Goal: Communication & Community: Answer question/provide support

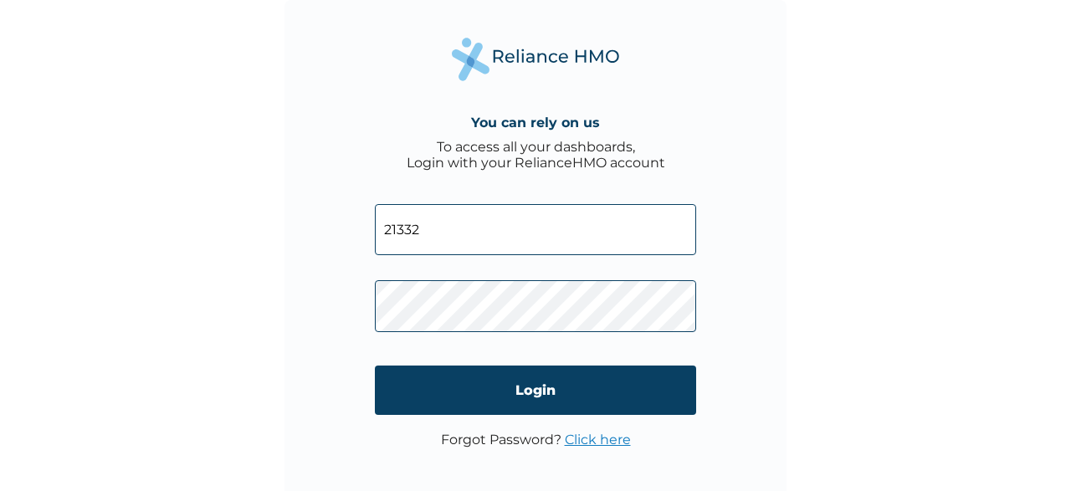
type input "21332"
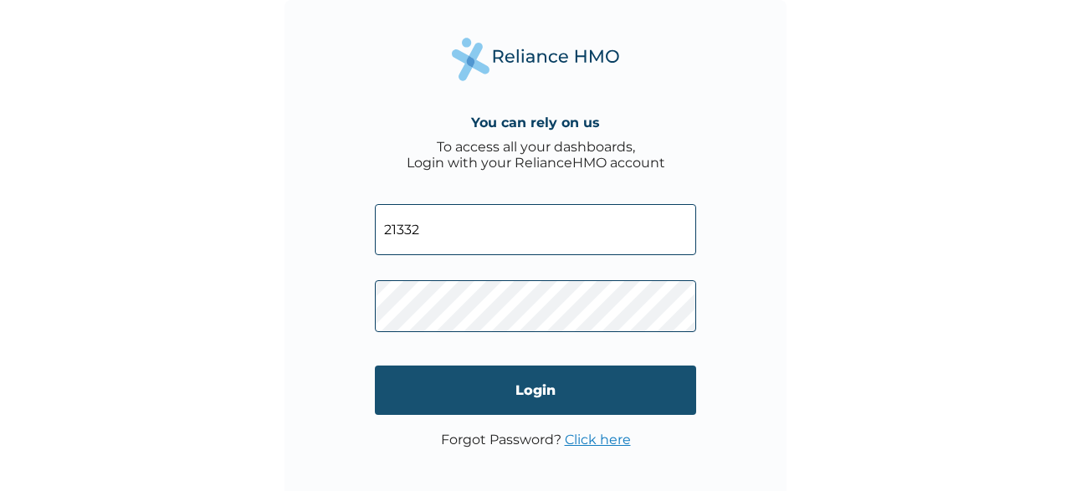
click at [521, 387] on input "Login" at bounding box center [535, 390] width 321 height 49
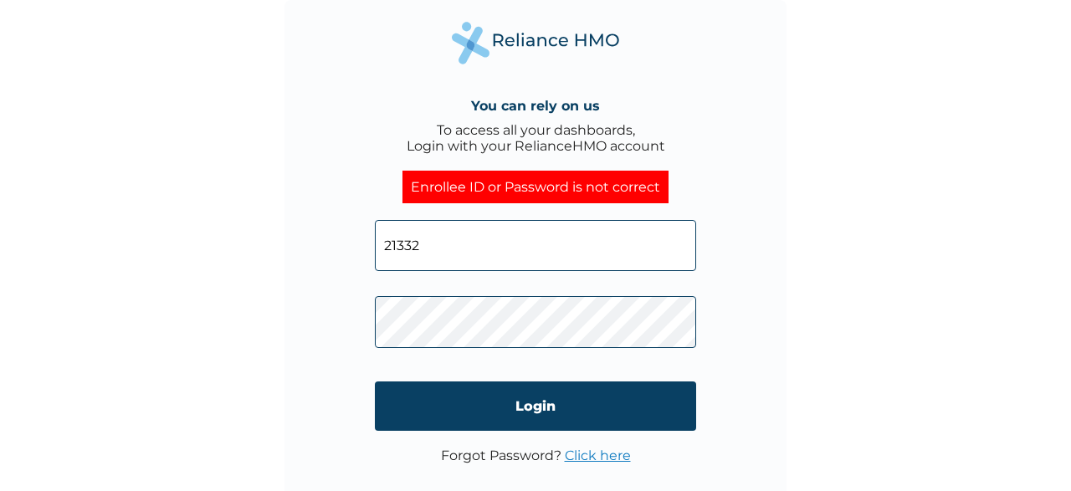
drag, startPoint x: 458, startPoint y: 239, endPoint x: 759, endPoint y: 279, distance: 302.9
click at [375, 235] on input "21332" at bounding box center [535, 245] width 321 height 51
type input "[EMAIL_ADDRESS][DOMAIN_NAME]"
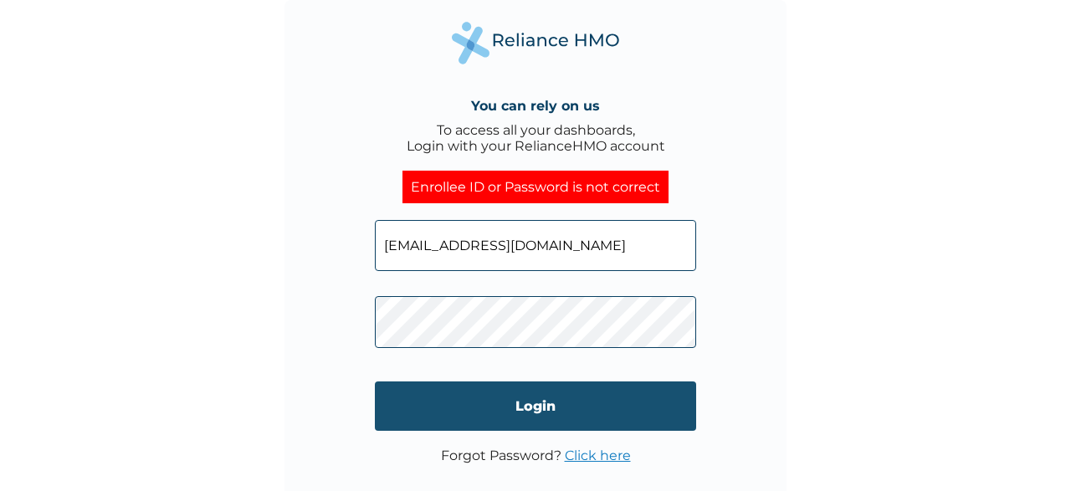
click at [506, 401] on input "Login" at bounding box center [535, 405] width 321 height 49
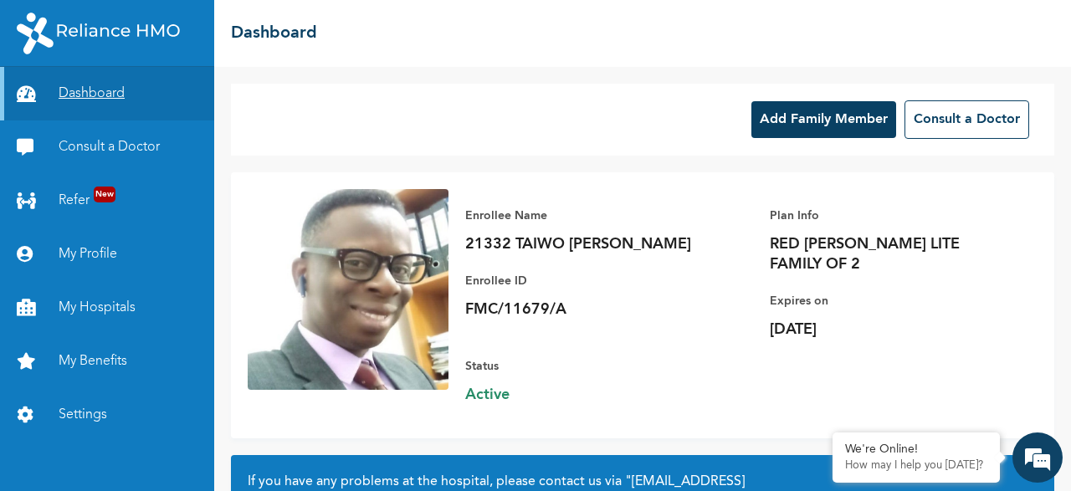
click at [79, 81] on link "Dashboard" at bounding box center [107, 94] width 214 height 54
click at [108, 147] on link "Consult a Doctor" at bounding box center [107, 147] width 214 height 54
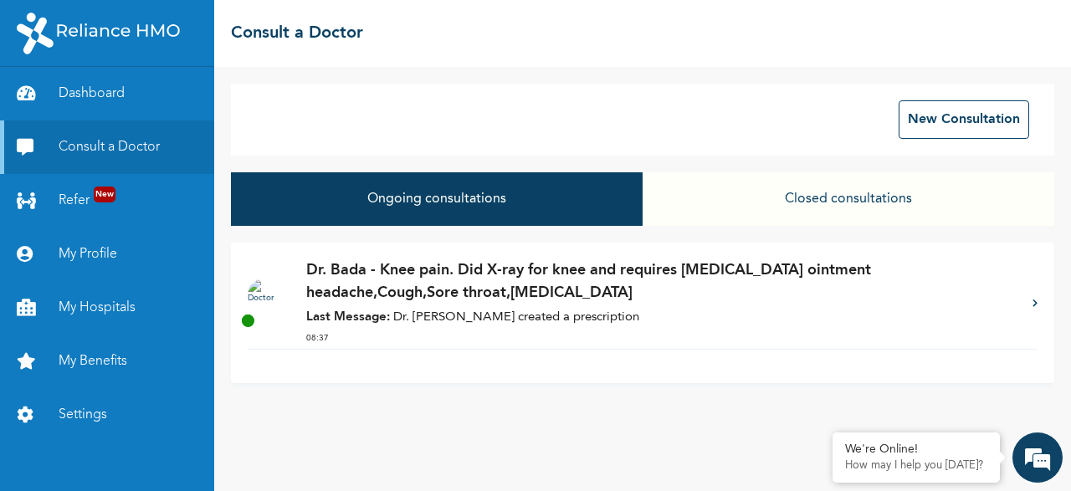
click at [370, 320] on strong "Last Message:" at bounding box center [348, 317] width 84 height 13
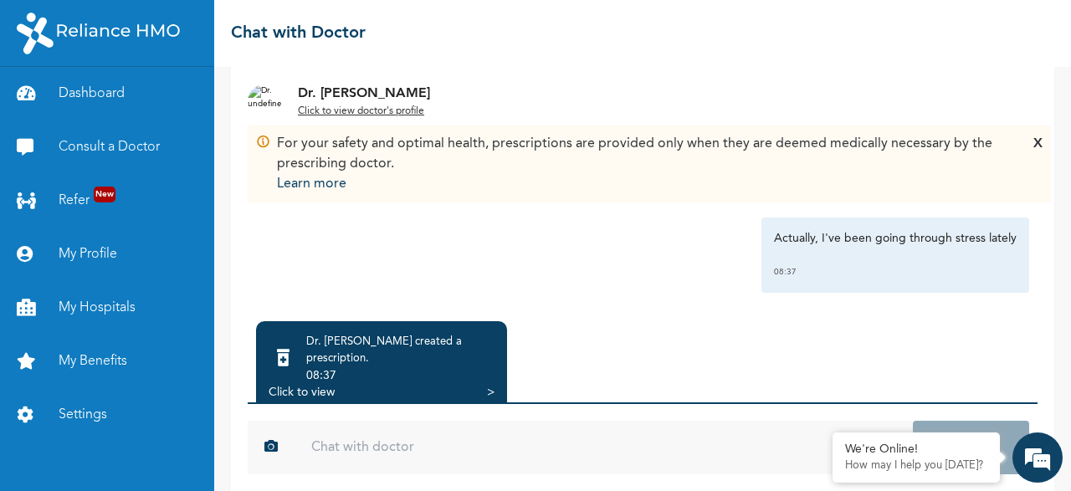
scroll to position [171, 0]
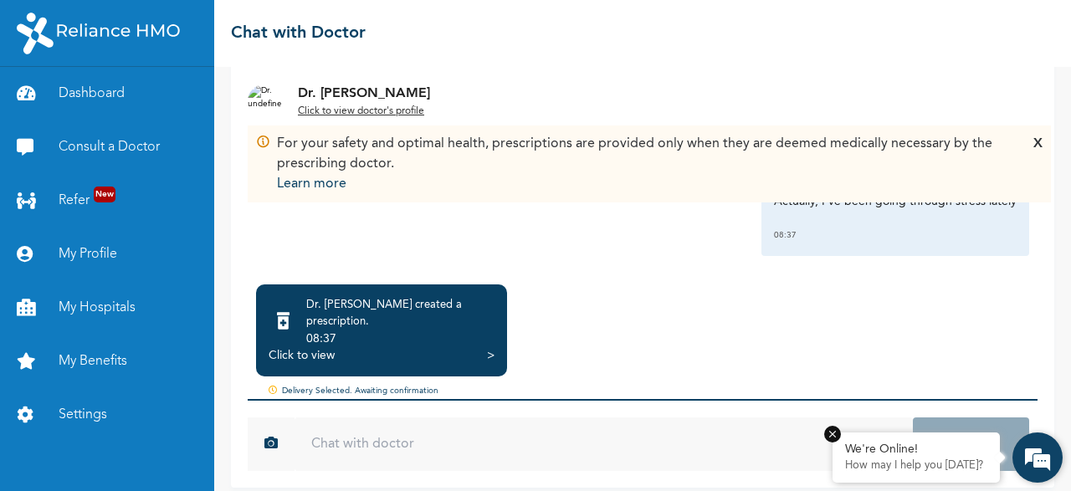
click at [955, 459] on p "How may I help you [DATE]?" at bounding box center [916, 465] width 142 height 13
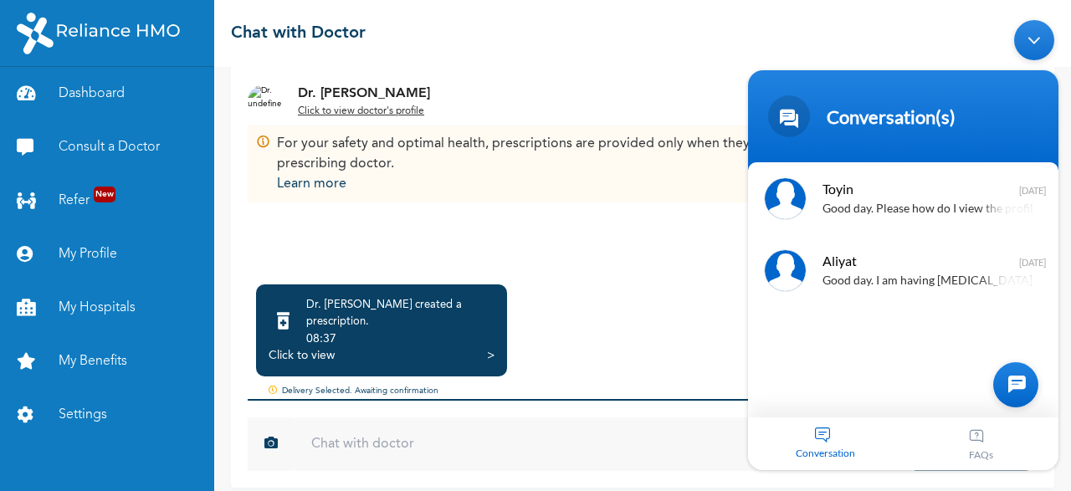
click at [827, 438] on div "Conversation" at bounding box center [826, 443] width 156 height 53
click at [1021, 383] on div at bounding box center [1015, 384] width 45 height 45
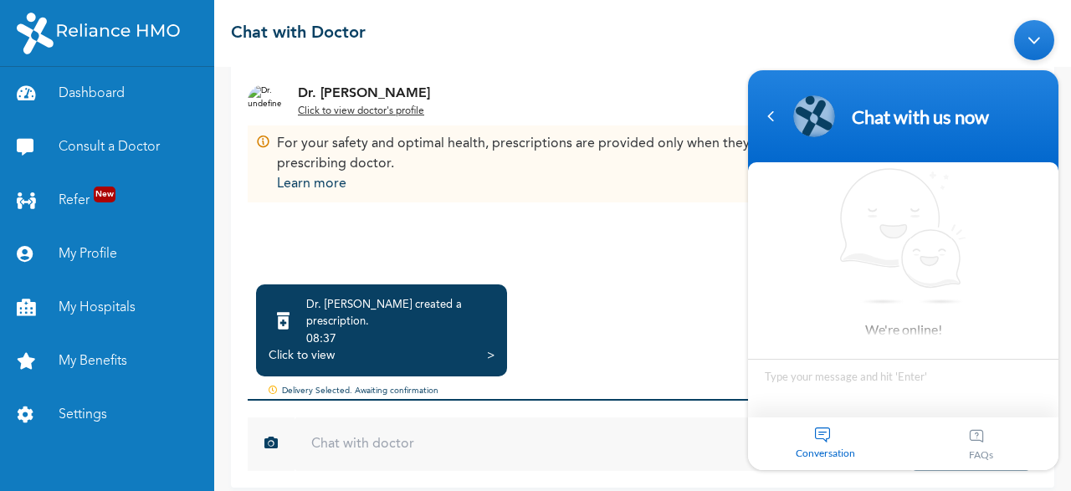
type textarea "I"
type textarea "g"
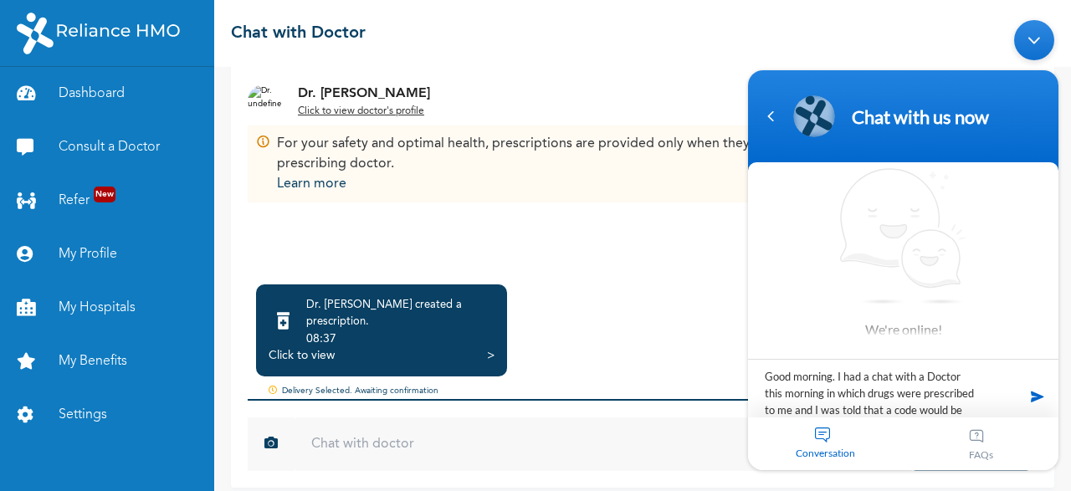
scroll to position [15, 0]
click at [918, 417] on textarea "Good morning. I had a chat with a Doctor this morning in which drugs were presc…" at bounding box center [903, 388] width 310 height 59
type textarea "Good morning. I had a chat with a Doctor this morning in which drugs were presc…"
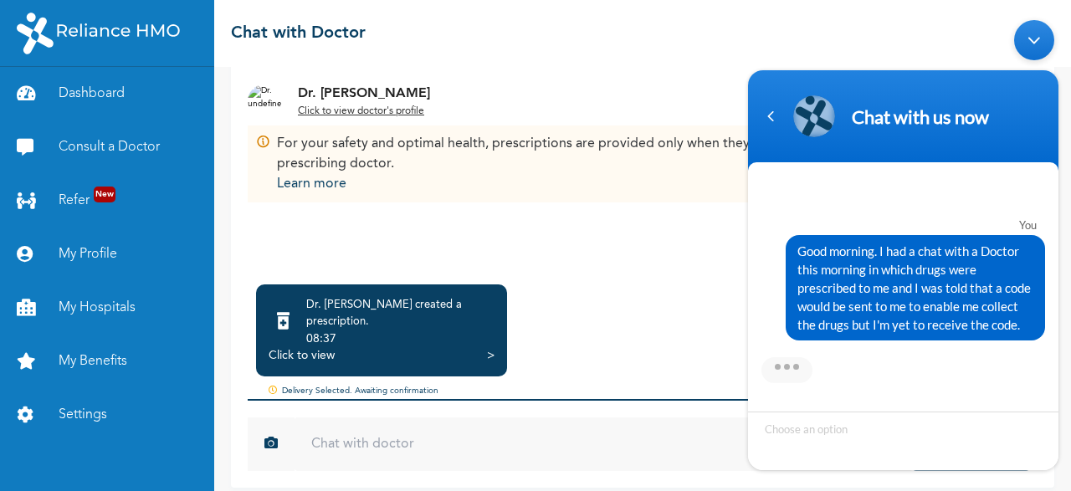
click at [489, 347] on div ">" at bounding box center [491, 355] width 8 height 17
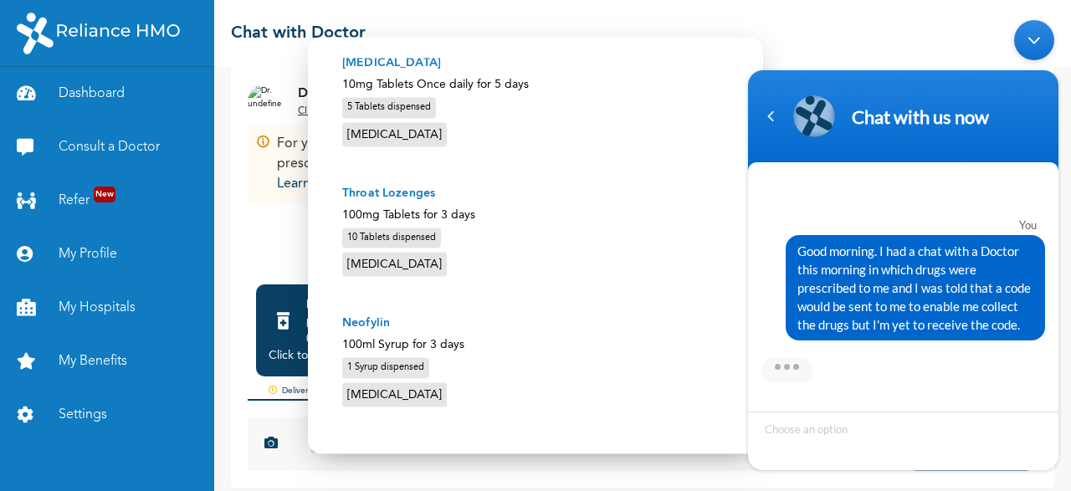
scroll to position [619, 0]
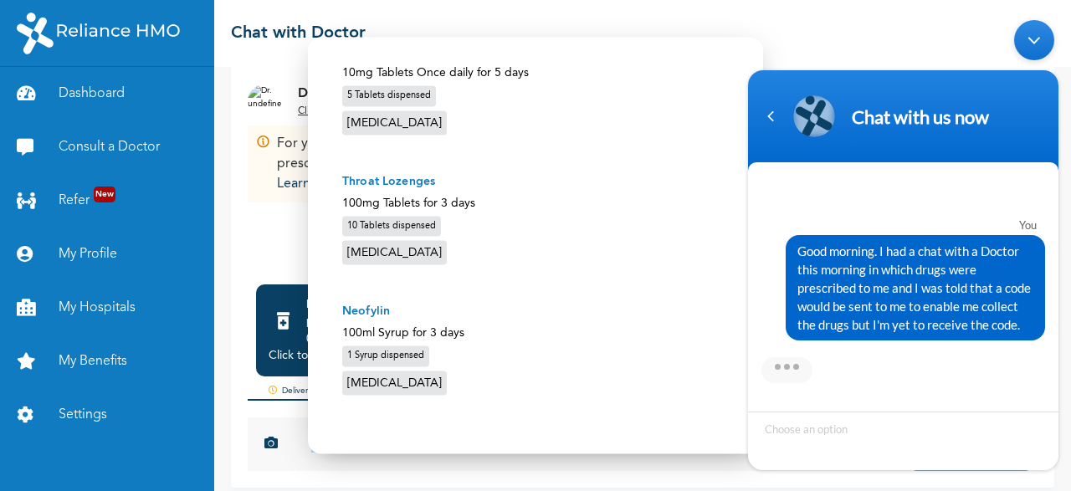
drag, startPoint x: 329, startPoint y: 69, endPoint x: 543, endPoint y: 419, distance: 410.1
copy div "Prescriptions We will notify you and display the prescription code to receive d…"
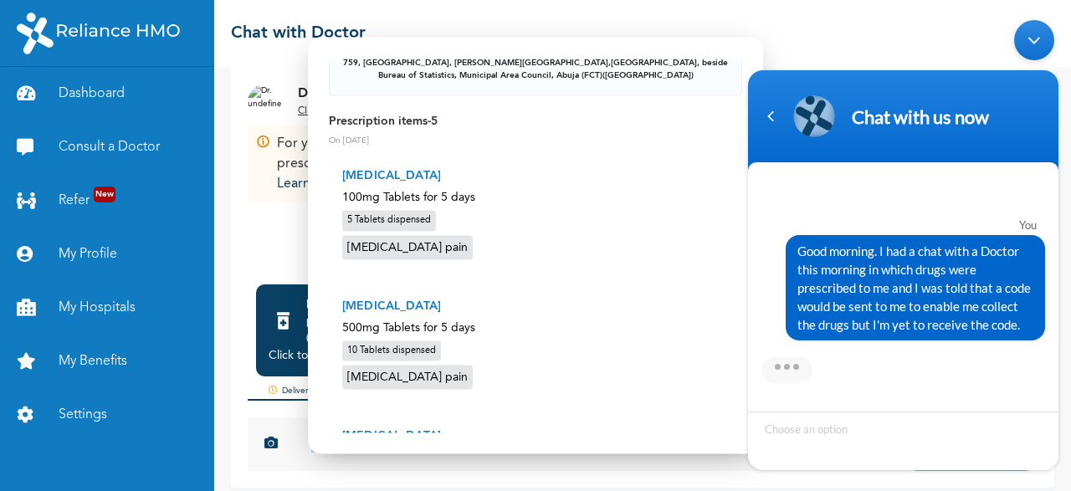
scroll to position [361, 0]
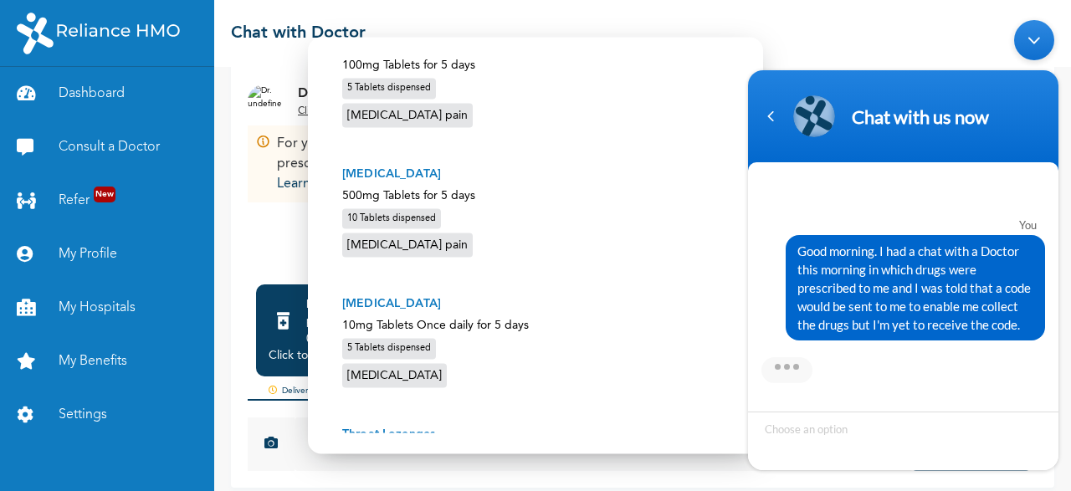
click at [279, 252] on body "Dashboard Consult a Doctor Refer New My Profile My Hospitals My Benefits Settin…" at bounding box center [535, 245] width 1071 height 491
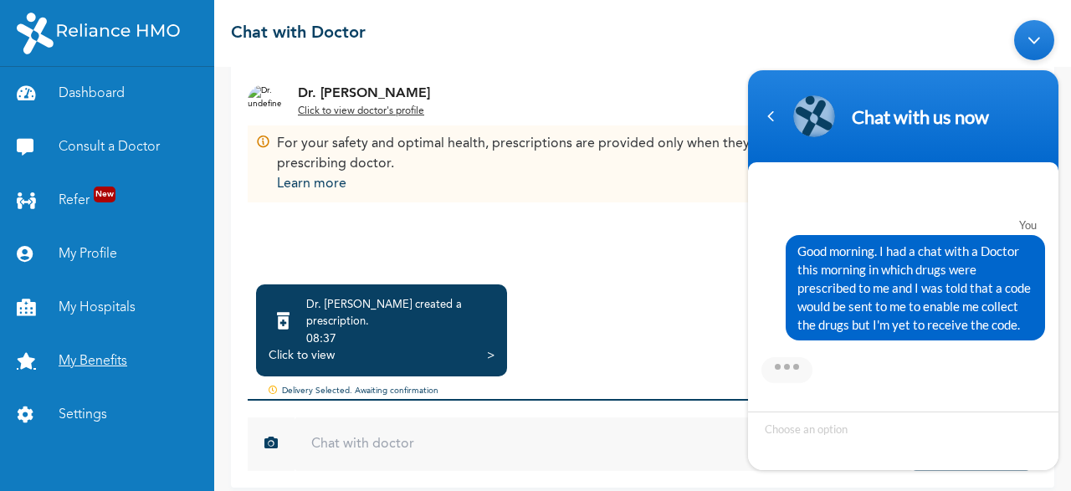
click at [105, 354] on link "My Benefits" at bounding box center [107, 362] width 214 height 54
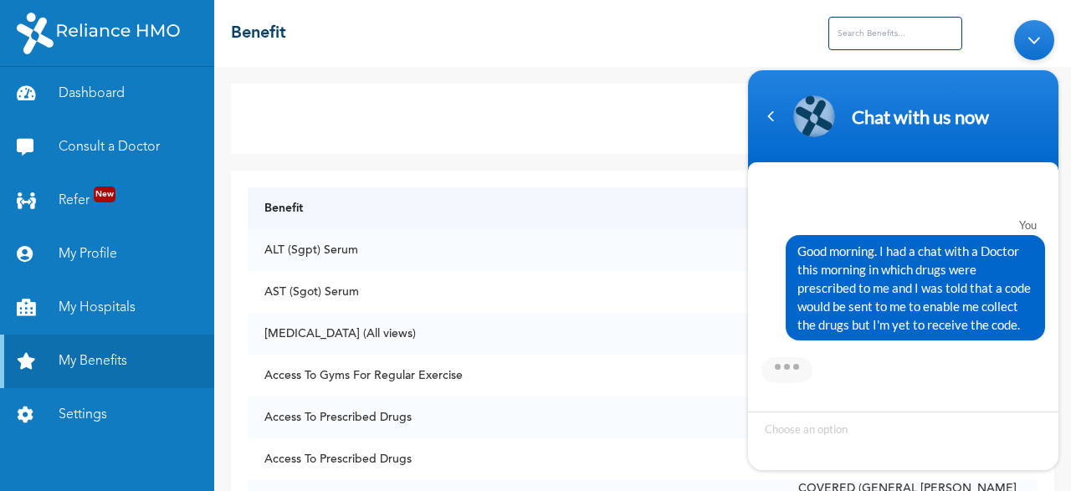
click at [868, 358] on div at bounding box center [903, 363] width 310 height 39
click at [73, 415] on link "Settings" at bounding box center [107, 415] width 214 height 54
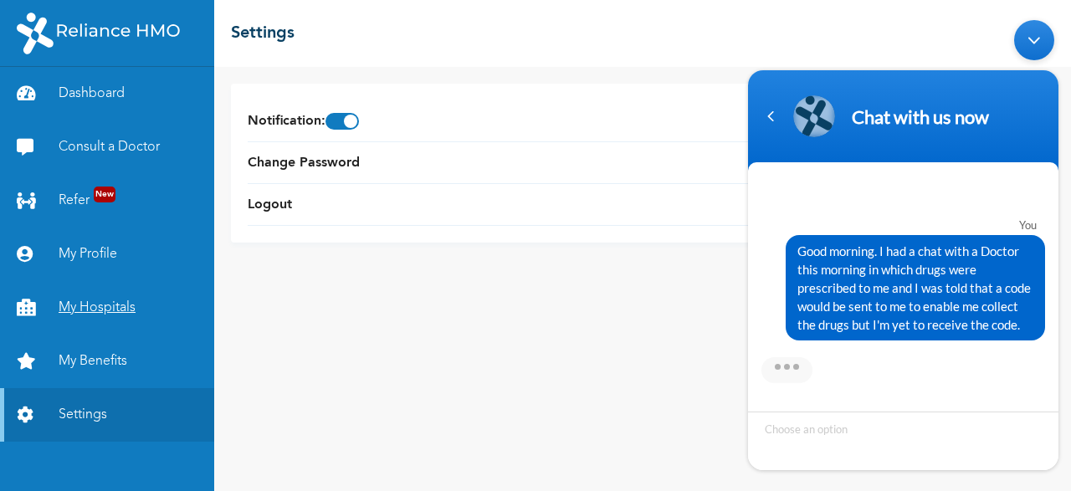
click at [79, 305] on link "My Hospitals" at bounding box center [107, 308] width 214 height 54
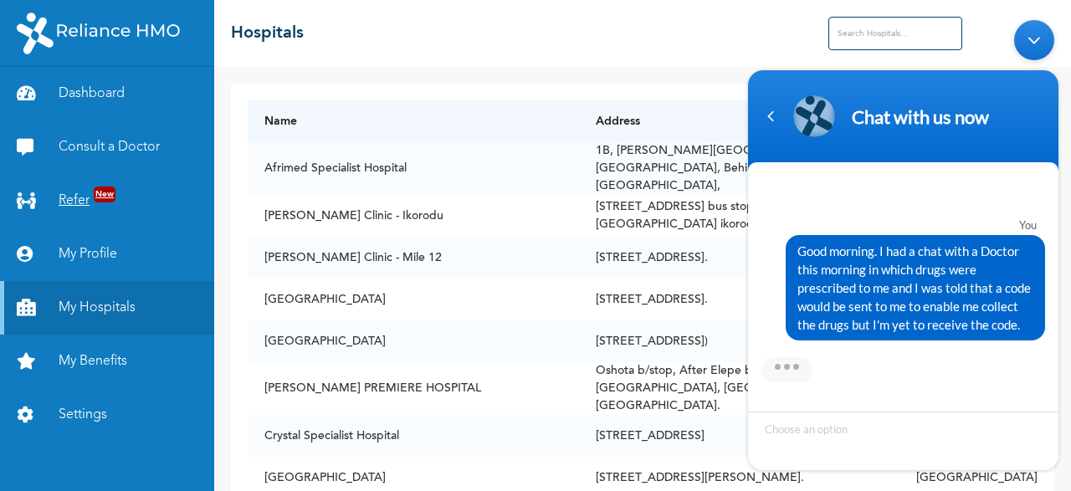
click at [84, 192] on link "Refer New" at bounding box center [107, 201] width 214 height 54
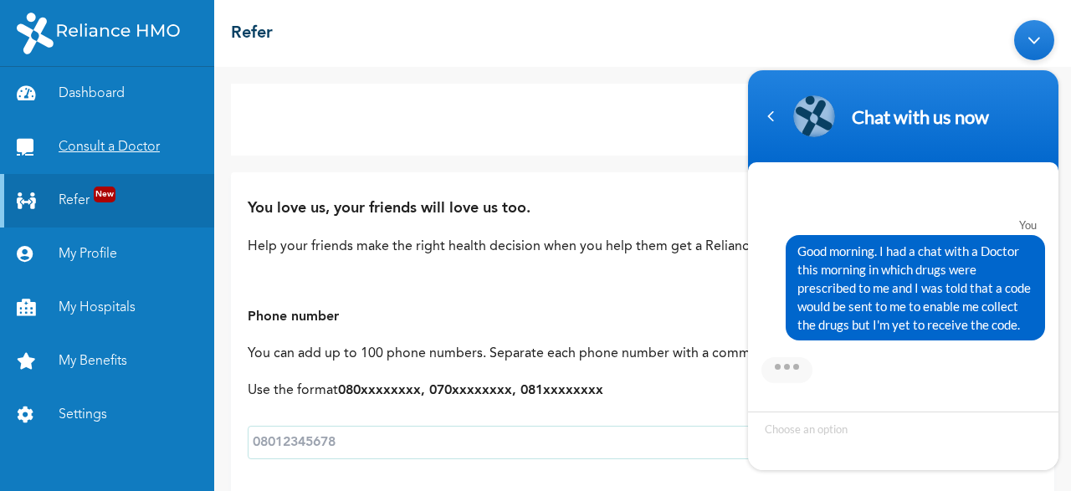
click at [106, 148] on link "Consult a Doctor" at bounding box center [107, 147] width 214 height 54
